Goal: Information Seeking & Learning: Learn about a topic

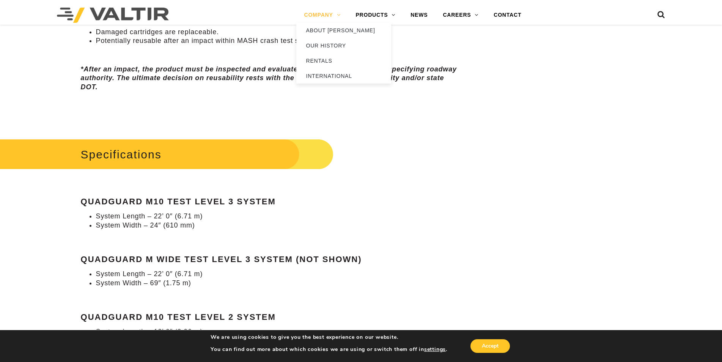
scroll to position [721, 0]
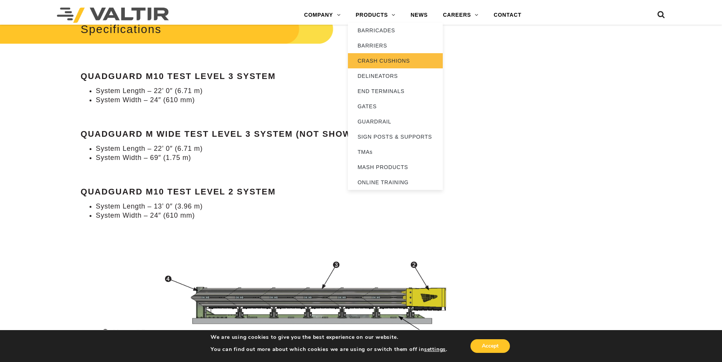
click at [391, 64] on link "CRASH CUSHIONS" at bounding box center [395, 60] width 95 height 15
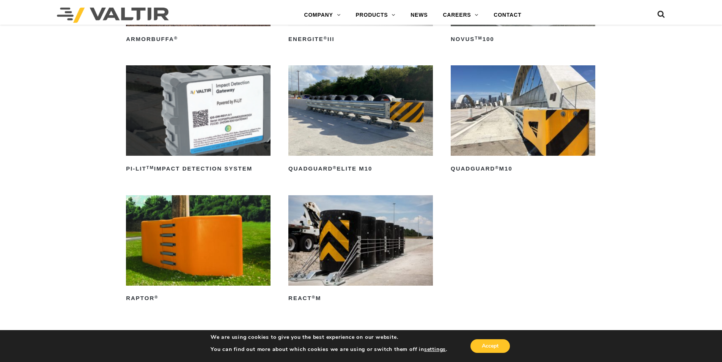
scroll to position [190, 0]
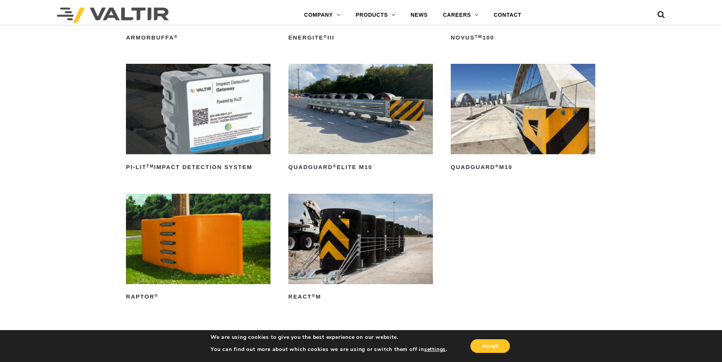
click at [347, 131] on img at bounding box center [360, 109] width 145 height 90
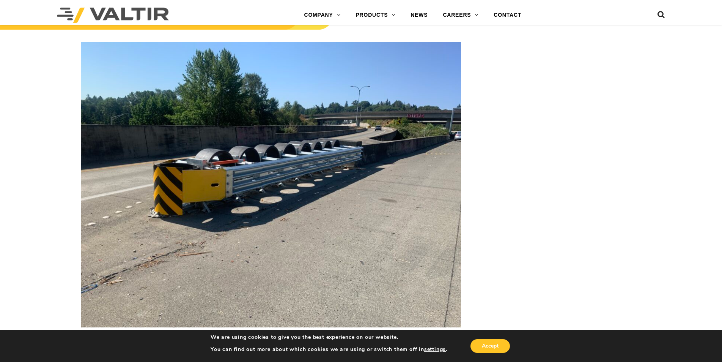
scroll to position [1177, 0]
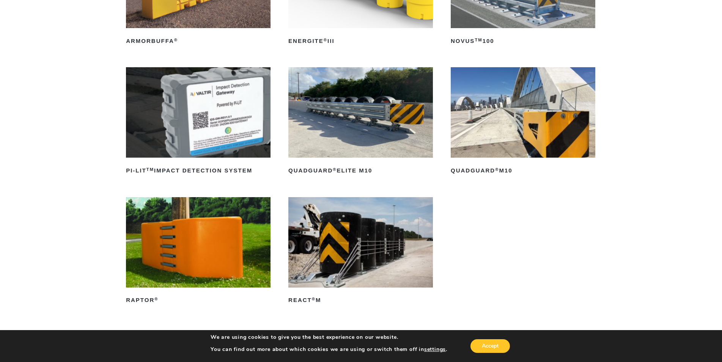
scroll to position [190, 0]
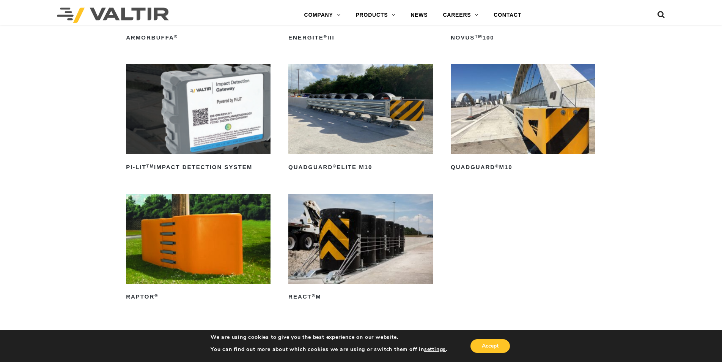
click at [509, 131] on img at bounding box center [523, 109] width 145 height 90
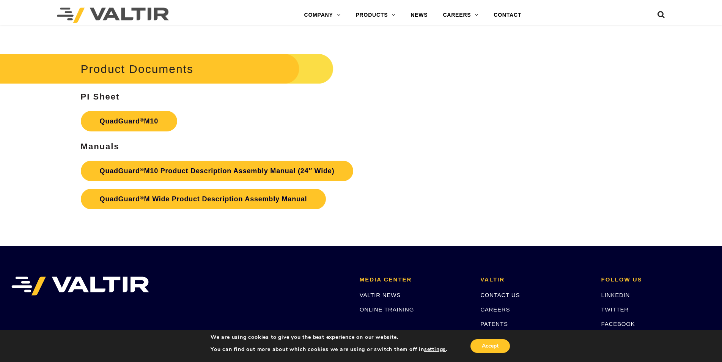
scroll to position [2787, 0]
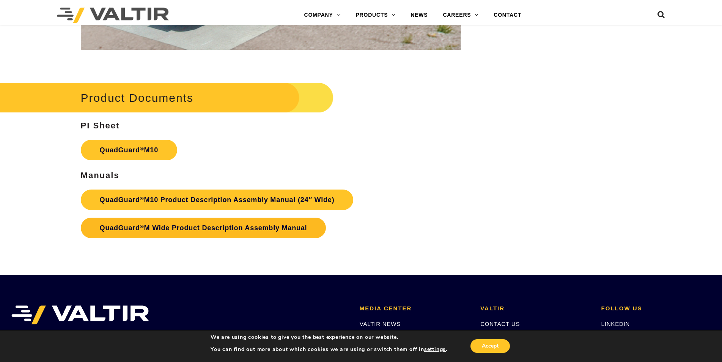
click at [192, 233] on link "QuadGuard ® M Wide Product Description Assembly Manual" at bounding box center [204, 227] width 246 height 20
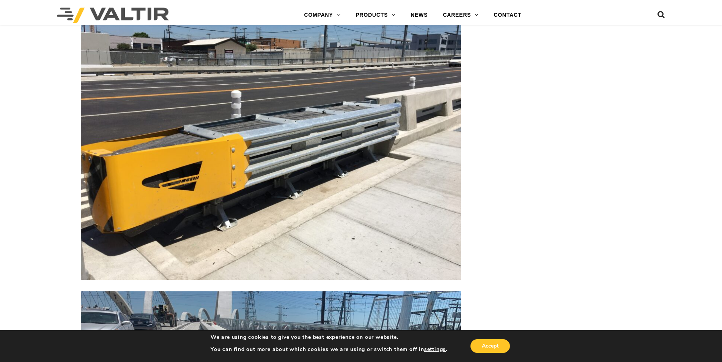
scroll to position [1610, 0]
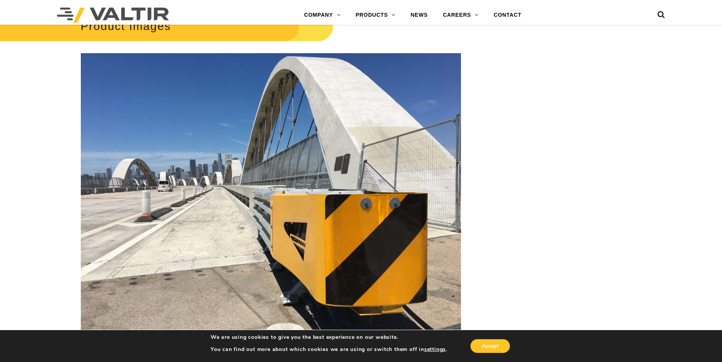
scroll to position [1079, 0]
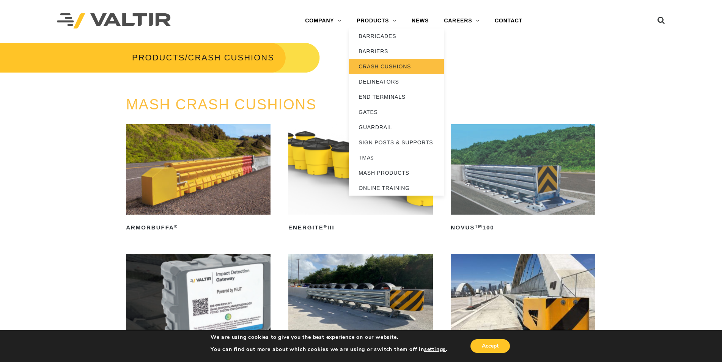
click at [387, 63] on link "CRASH CUSHIONS" at bounding box center [396, 66] width 95 height 15
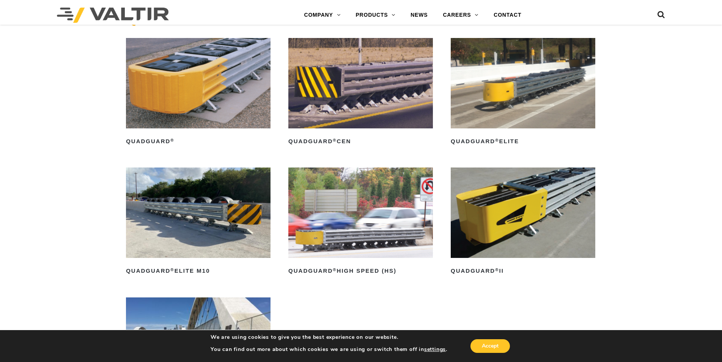
scroll to position [539, 0]
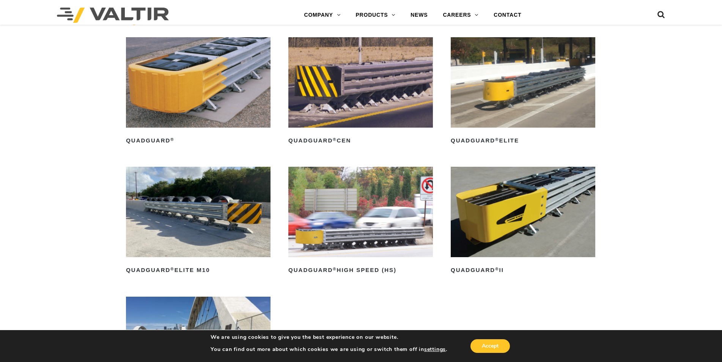
click at [536, 205] on img at bounding box center [523, 212] width 145 height 90
